Goal: Check status: Check status

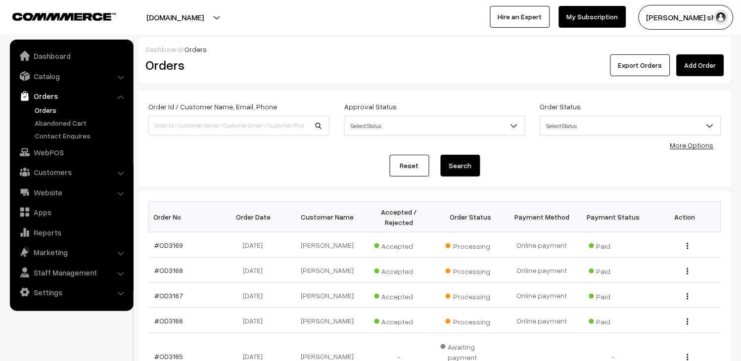
click at [44, 111] on link "Orders" at bounding box center [81, 110] width 98 height 10
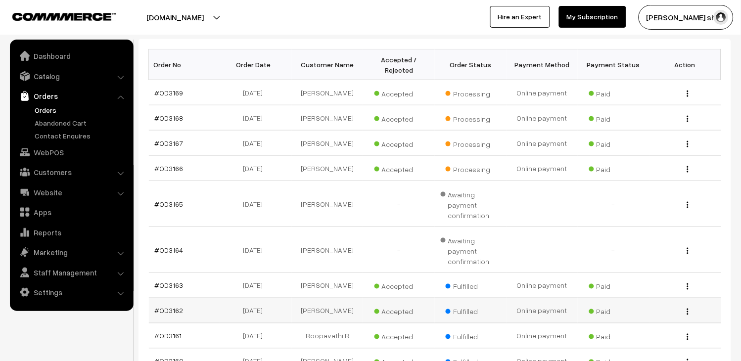
scroll to position [274, 0]
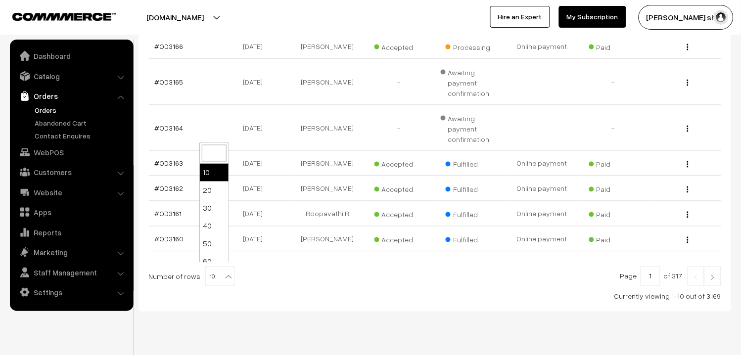
click at [224, 273] on b at bounding box center [229, 277] width 10 height 10
select select "100"
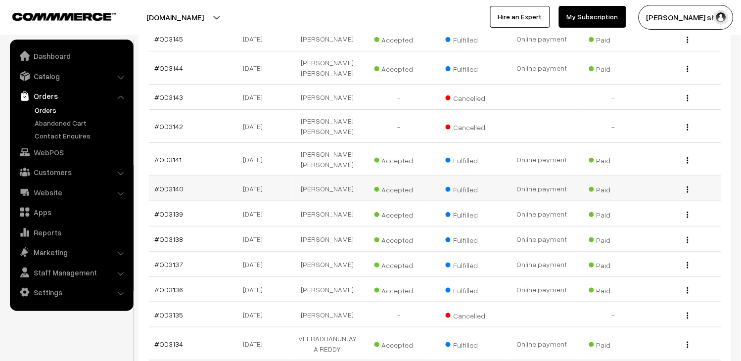
scroll to position [879, 0]
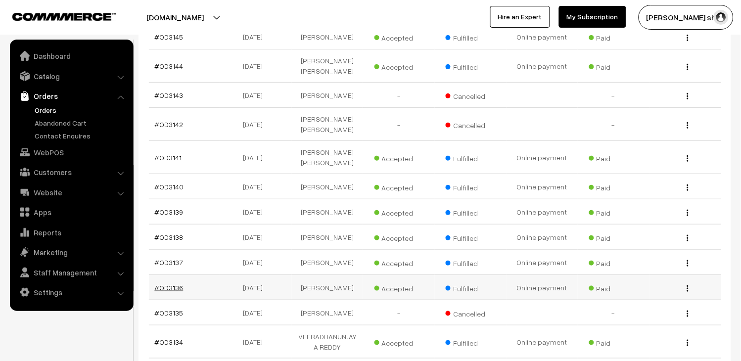
click at [175, 283] on link "#OD3136" at bounding box center [169, 287] width 29 height 8
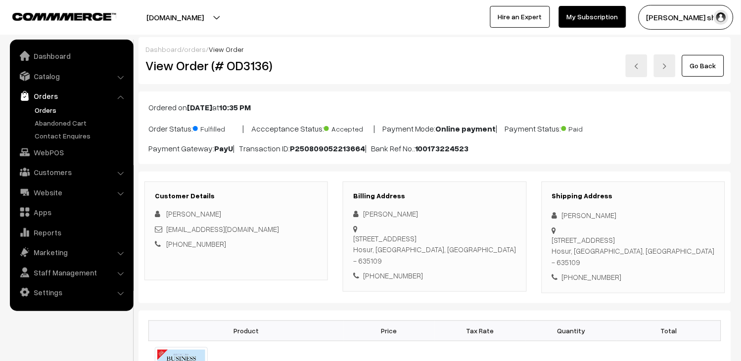
click at [46, 108] on link "Orders" at bounding box center [81, 110] width 98 height 10
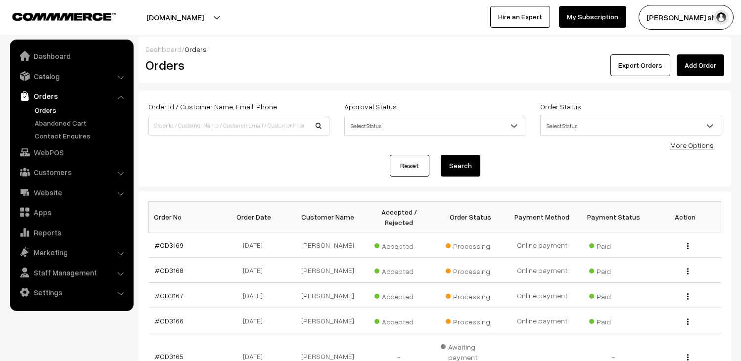
scroll to position [274, 0]
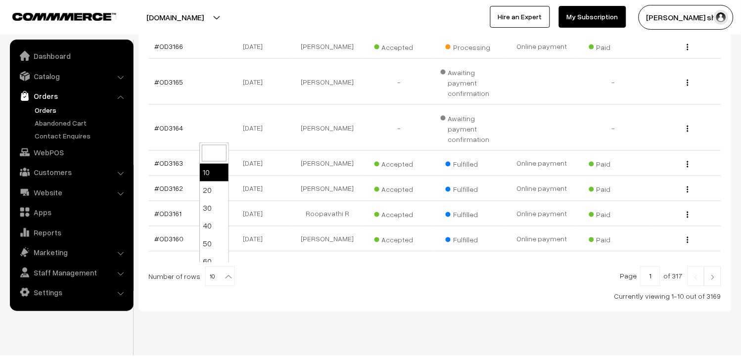
click at [216, 273] on span "10" at bounding box center [220, 277] width 29 height 20
select select "100"
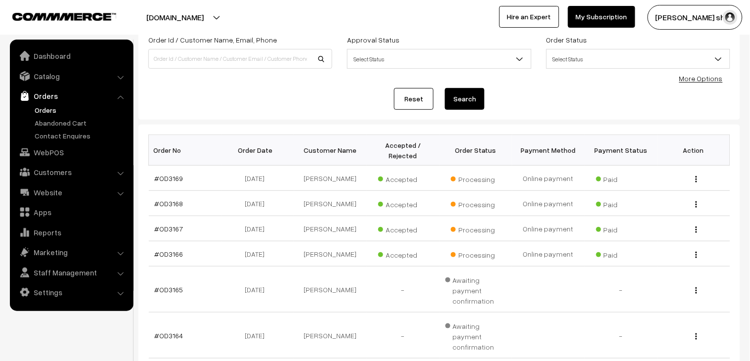
scroll to position [55, 0]
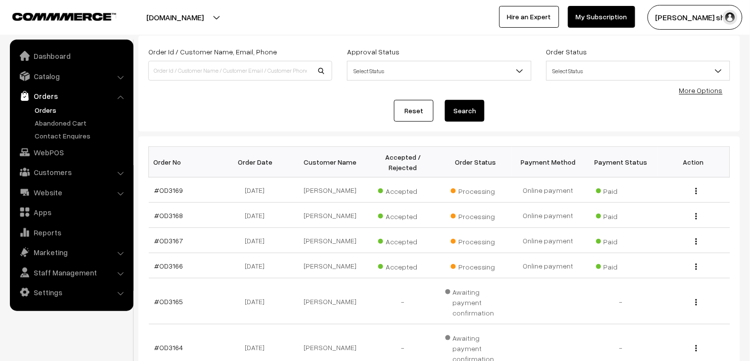
click at [37, 106] on link "Orders" at bounding box center [81, 110] width 98 height 10
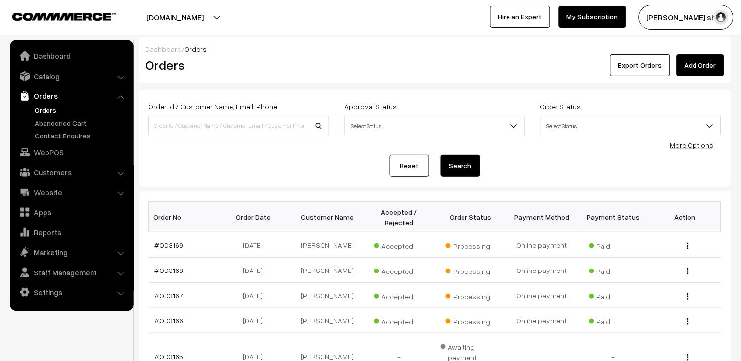
click at [45, 107] on link "Orders" at bounding box center [81, 110] width 98 height 10
click at [54, 105] on link "Orders" at bounding box center [81, 110] width 98 height 10
click at [37, 105] on link "Orders" at bounding box center [81, 110] width 98 height 10
